Goal: Task Accomplishment & Management: Use online tool/utility

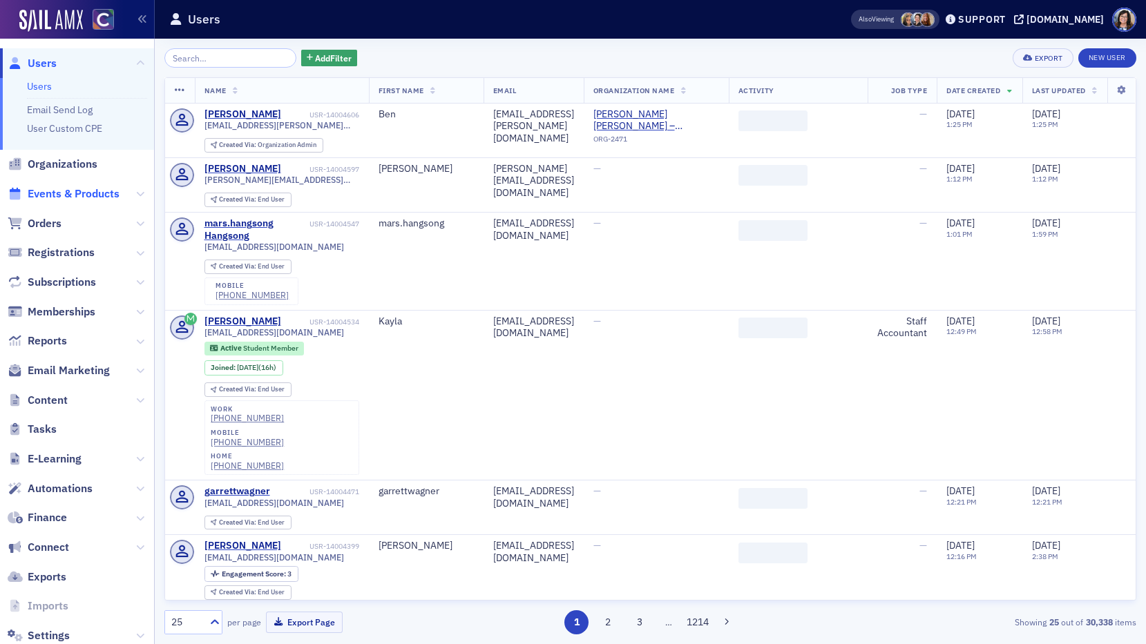
click at [77, 196] on span "Events & Products" at bounding box center [74, 194] width 92 height 15
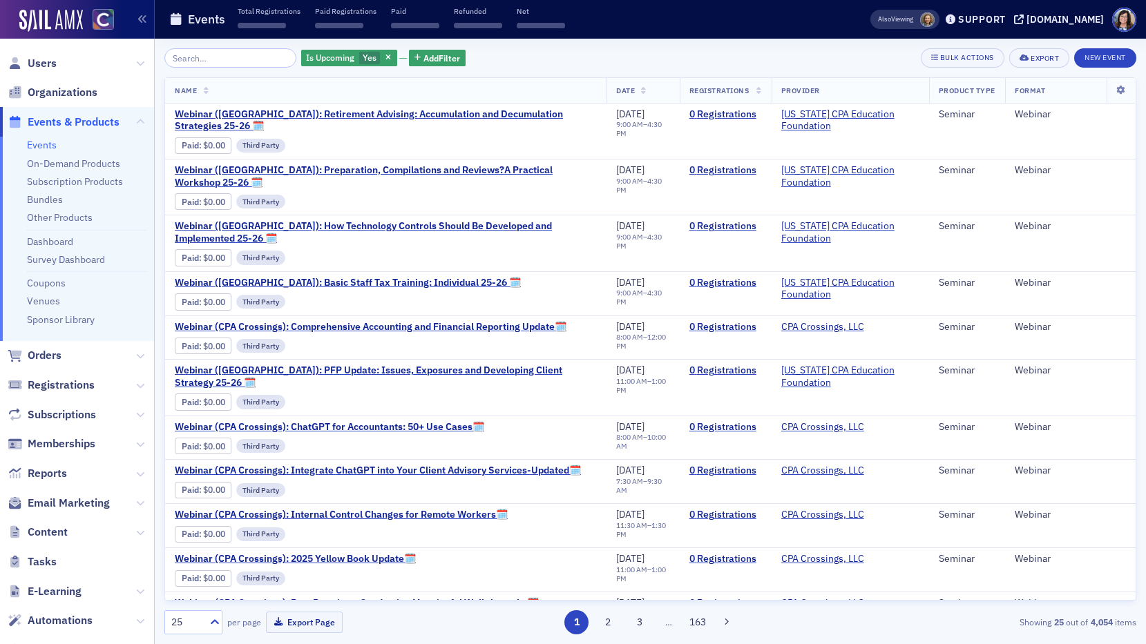
click at [214, 61] on input "search" at bounding box center [230, 57] width 132 height 19
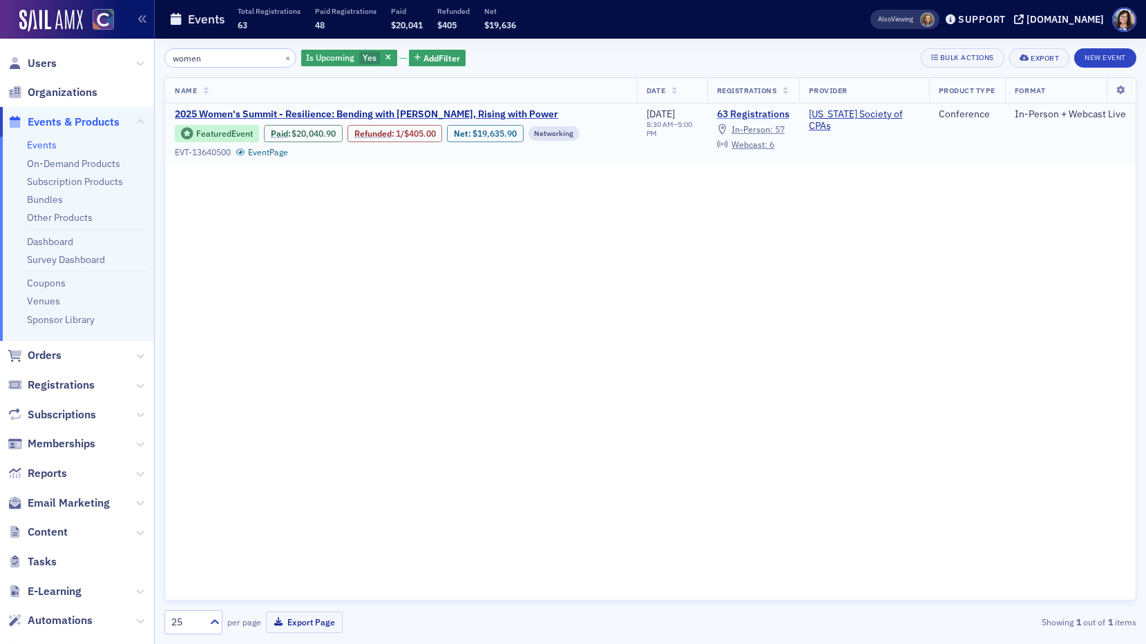
type input "women"
click at [736, 112] on link "63 Registrations" at bounding box center [753, 114] width 73 height 12
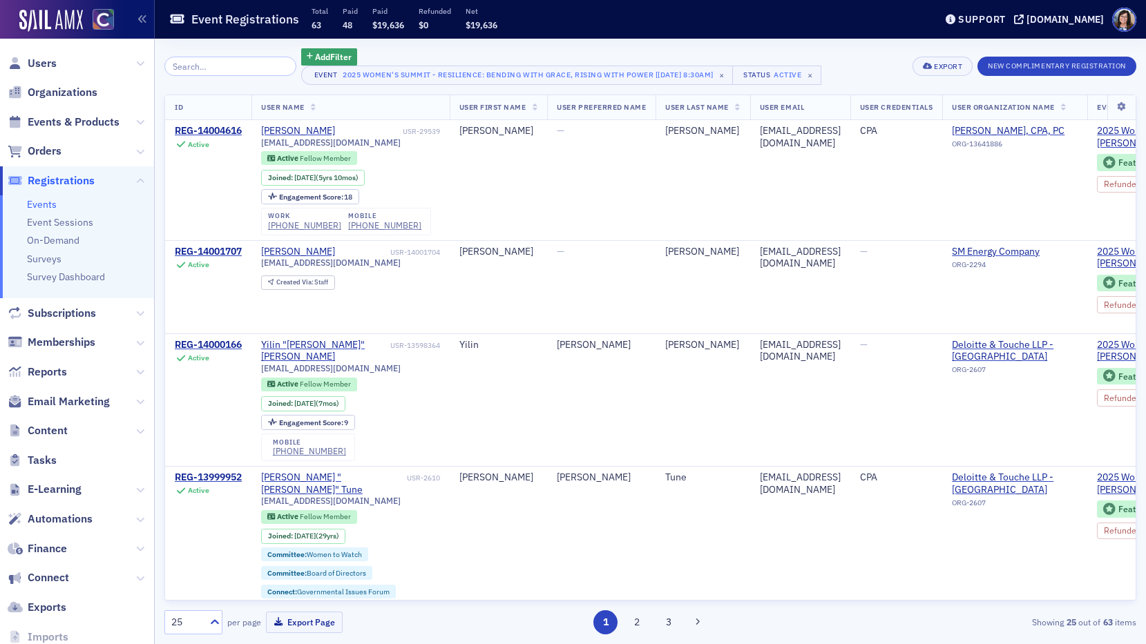
click at [316, 107] on icon at bounding box center [314, 108] width 6 height 8
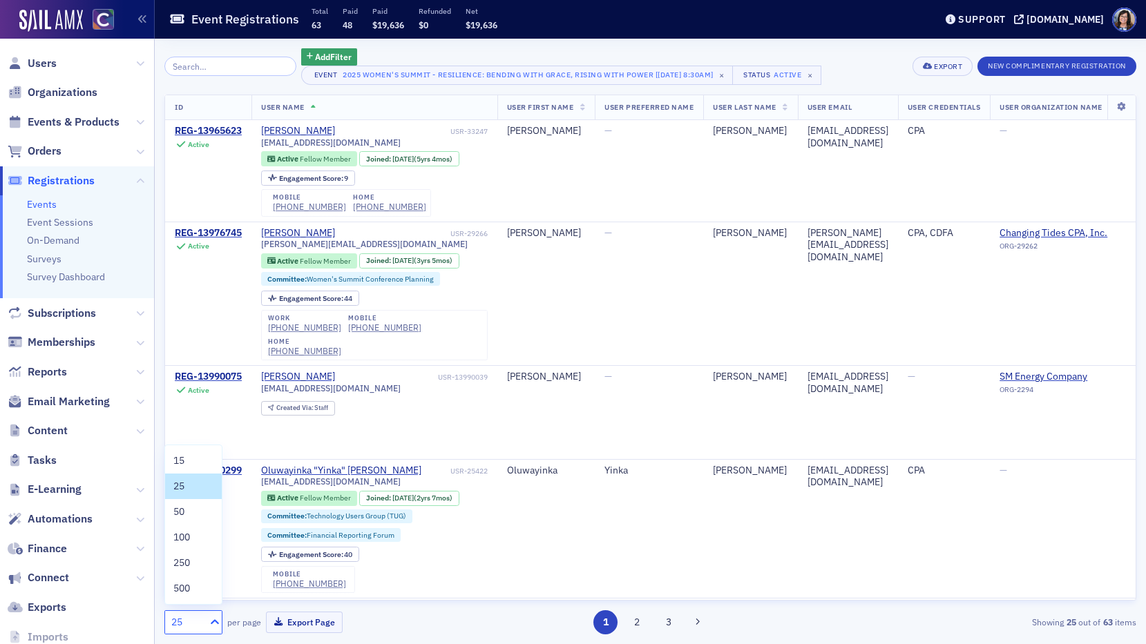
click at [208, 623] on icon at bounding box center [215, 622] width 14 height 14
click at [198, 510] on div "50" at bounding box center [193, 512] width 40 height 15
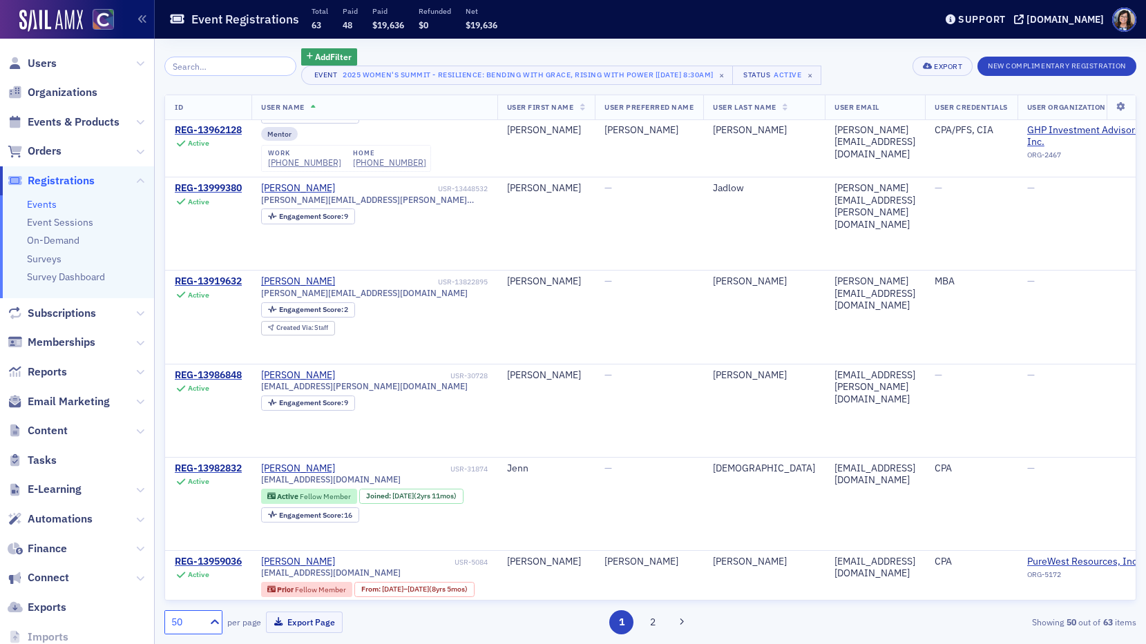
scroll to position [2577, 0]
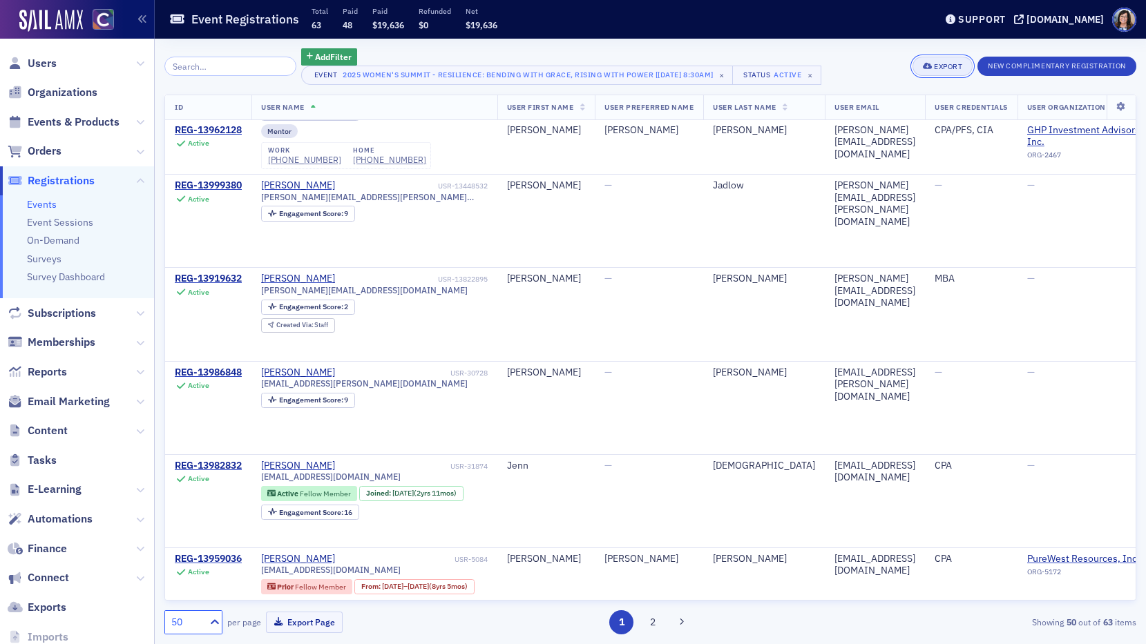
click at [935, 64] on div "Export" at bounding box center [948, 67] width 28 height 8
click at [897, 109] on button "Export All ( 63 Event Registrations )" at bounding box center [895, 113] width 149 height 22
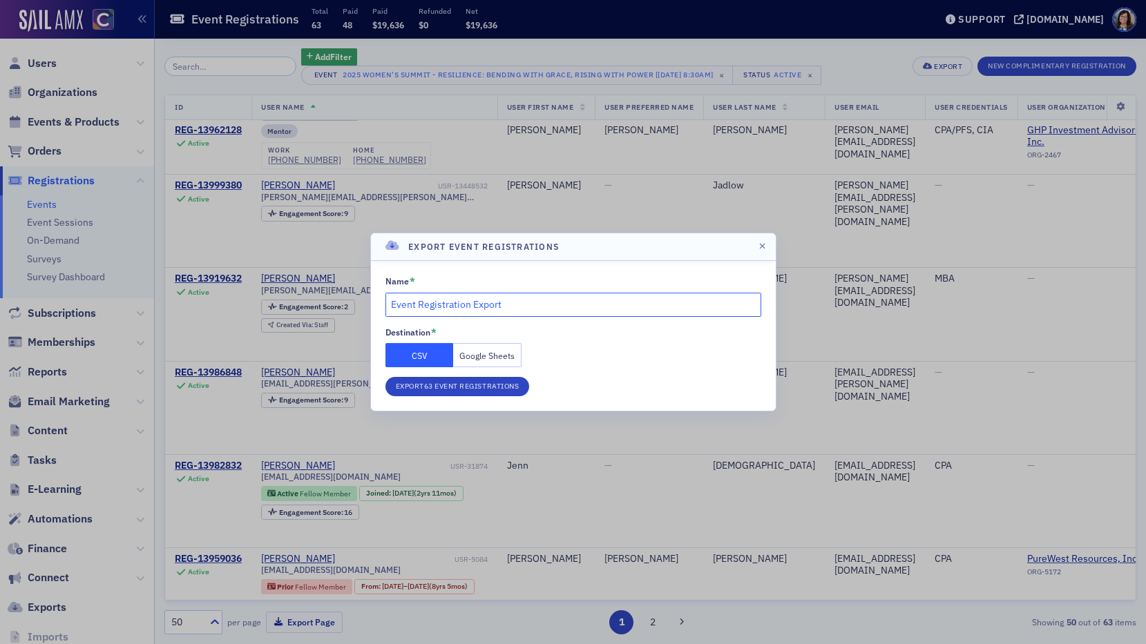
click at [388, 305] on input "Event Registration Export" at bounding box center [573, 305] width 376 height 24
type input "WSummit_Event Registration Export"
click at [433, 356] on button "CSV" at bounding box center [419, 355] width 68 height 24
click at [441, 392] on button "Export 63 Event Registrations" at bounding box center [457, 386] width 144 height 19
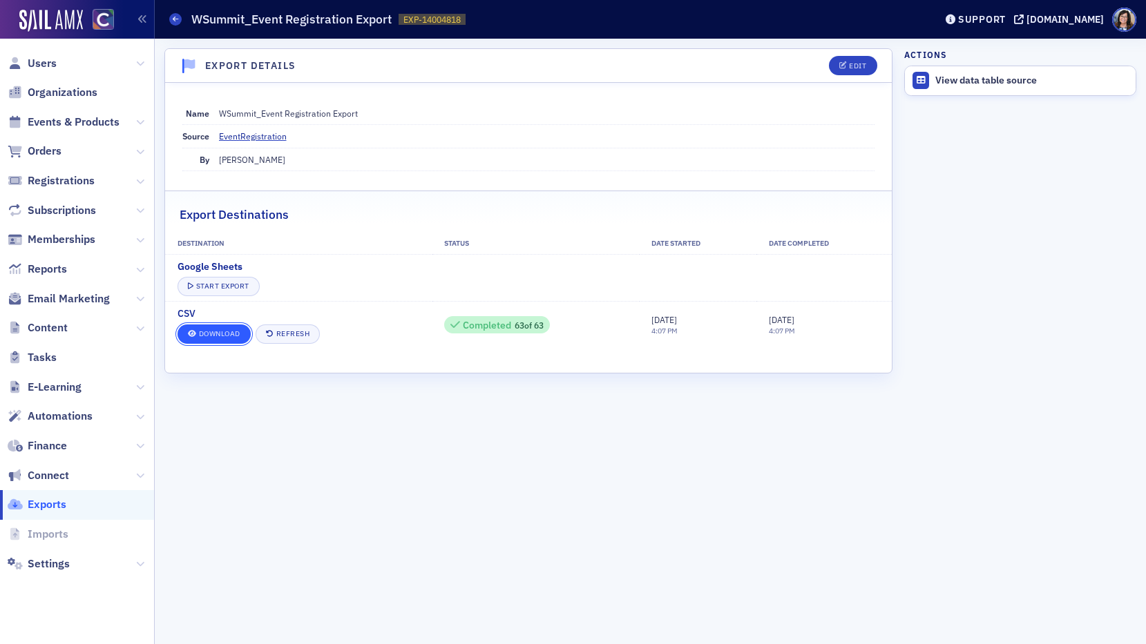
click at [220, 338] on link "Download" at bounding box center [214, 334] width 73 height 19
